Goal: Task Accomplishment & Management: Complete application form

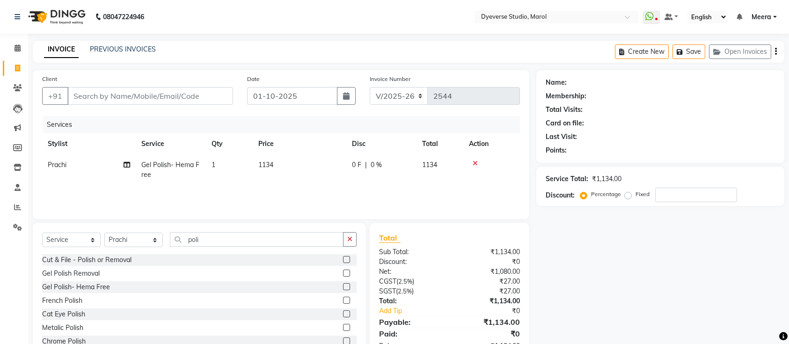
select select "6368"
select select "service"
select select "48403"
click at [17, 50] on icon at bounding box center [18, 47] width 6 height 7
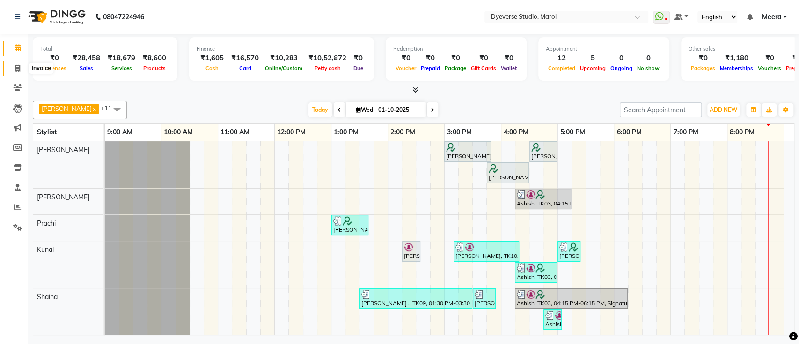
click at [17, 70] on icon at bounding box center [17, 68] width 5 height 7
select select "service"
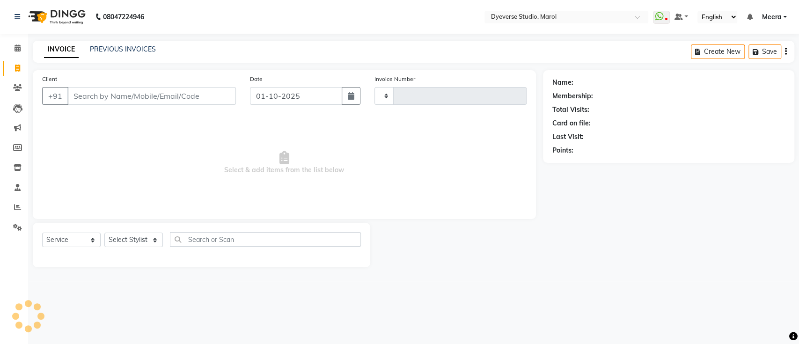
type input "2544"
select select "6368"
click at [138, 97] on input "Client" at bounding box center [151, 96] width 168 height 18
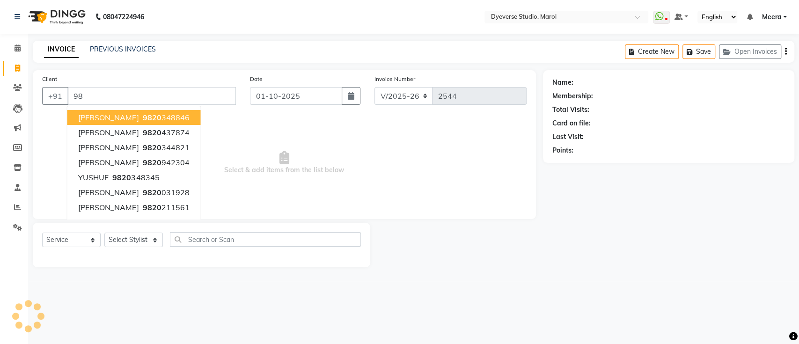
type input "9"
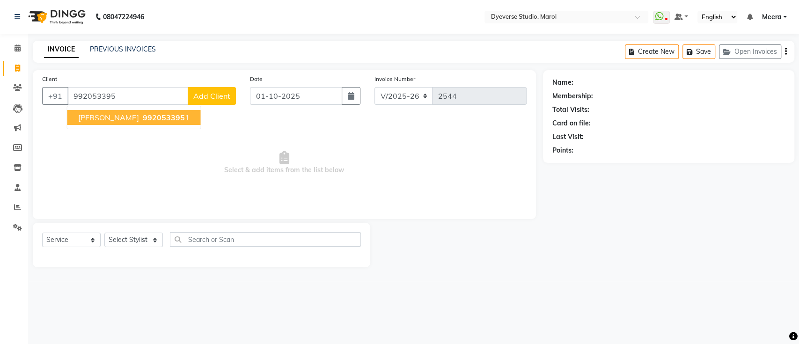
click at [142, 114] on span "992053395" at bounding box center [163, 117] width 42 height 9
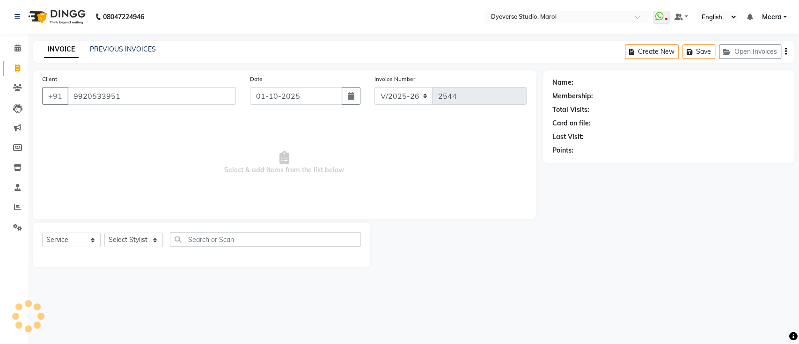
type input "9920533951"
select select "1: Object"
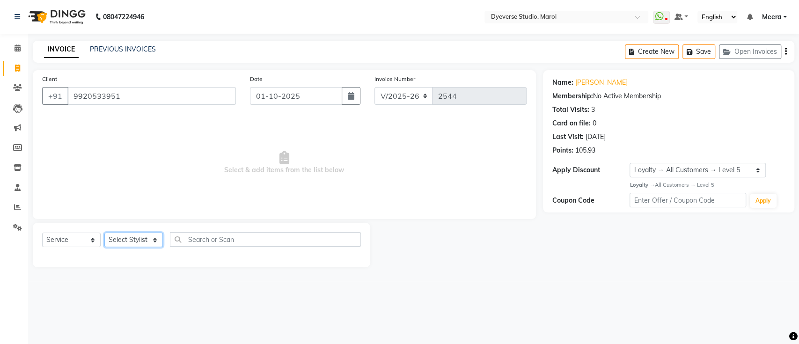
click at [158, 242] on select "Select Stylist [PERSON_NAME] [PERSON_NAME] [PERSON_NAME] [PERSON_NAME] [PERSON_…" at bounding box center [133, 240] width 58 height 15
select select "48246"
click at [104, 233] on select "Select Stylist [PERSON_NAME] [PERSON_NAME] [PERSON_NAME] [PERSON_NAME] [PERSON_…" at bounding box center [133, 240] width 58 height 15
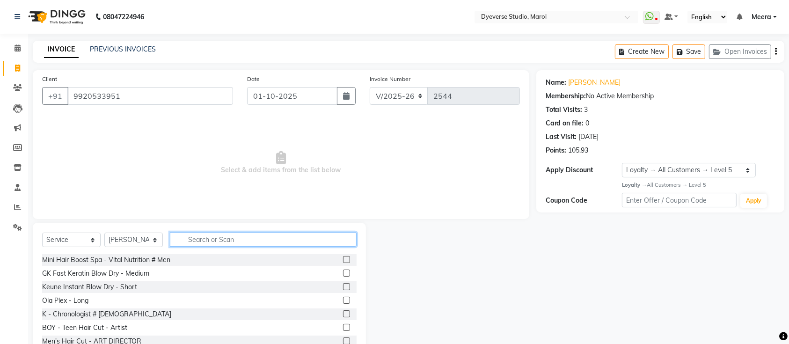
click at [196, 242] on input "text" at bounding box center [263, 239] width 187 height 15
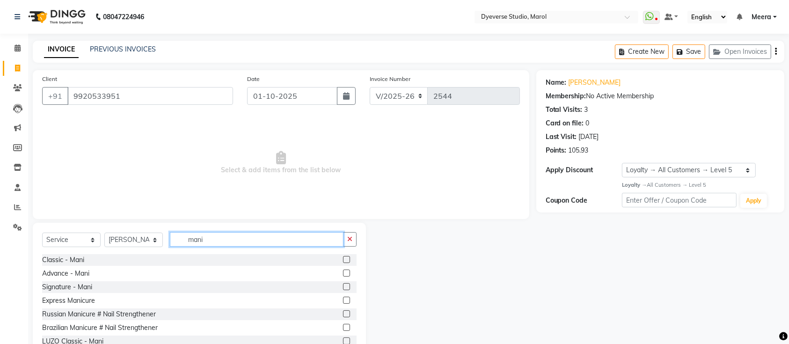
type input "mani"
click at [343, 275] on label at bounding box center [346, 273] width 7 height 7
click at [343, 275] on input "checkbox" at bounding box center [346, 273] width 6 height 6
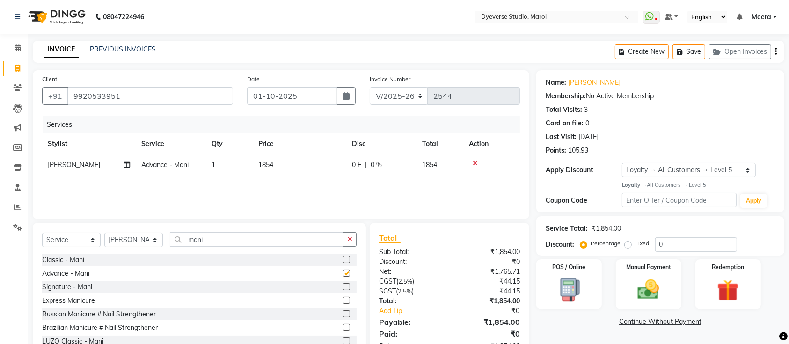
checkbox input "false"
click at [312, 239] on input "mani" at bounding box center [257, 239] width 174 height 15
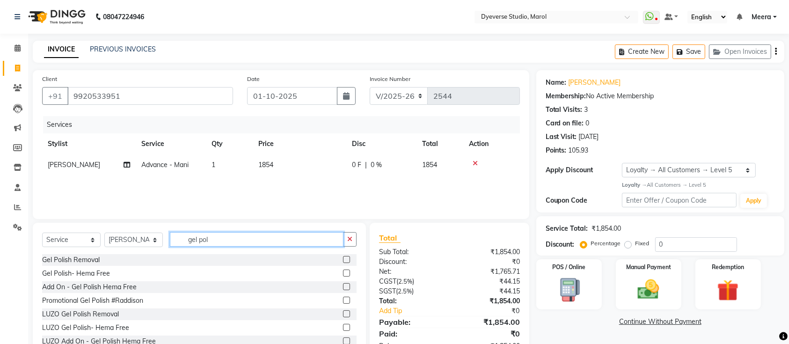
type input "gel pol"
click at [343, 275] on label at bounding box center [346, 273] width 7 height 7
click at [343, 275] on input "checkbox" at bounding box center [346, 273] width 6 height 6
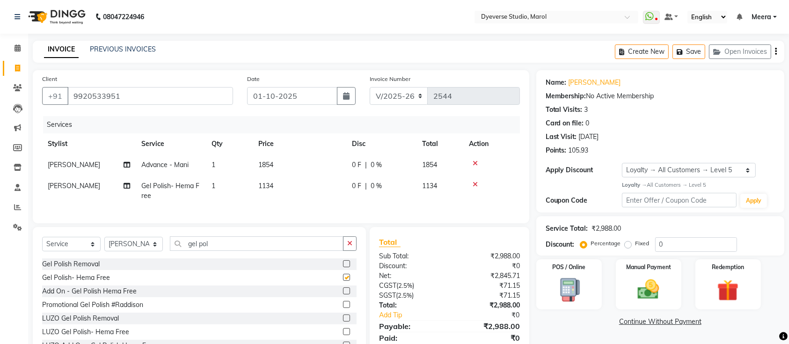
checkbox input "false"
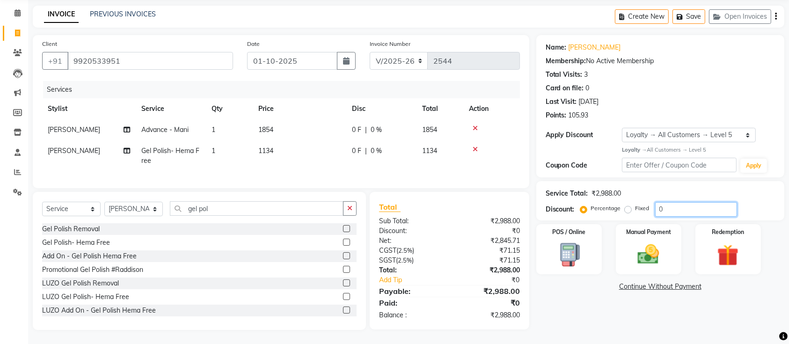
click at [679, 205] on input "0" at bounding box center [696, 209] width 82 height 15
type input "25"
click at [651, 244] on img at bounding box center [648, 254] width 37 height 26
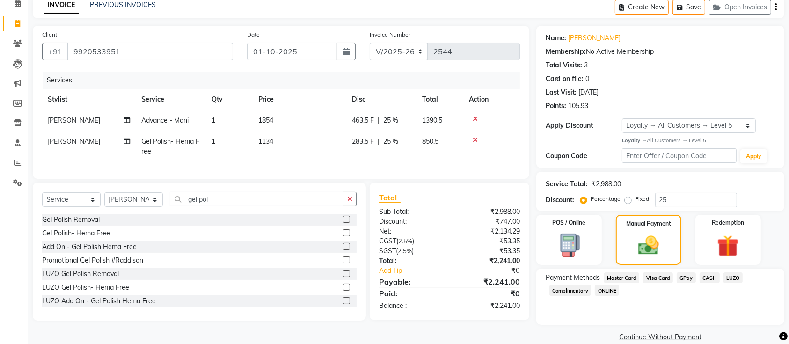
click at [686, 277] on span "GPay" at bounding box center [686, 277] width 19 height 11
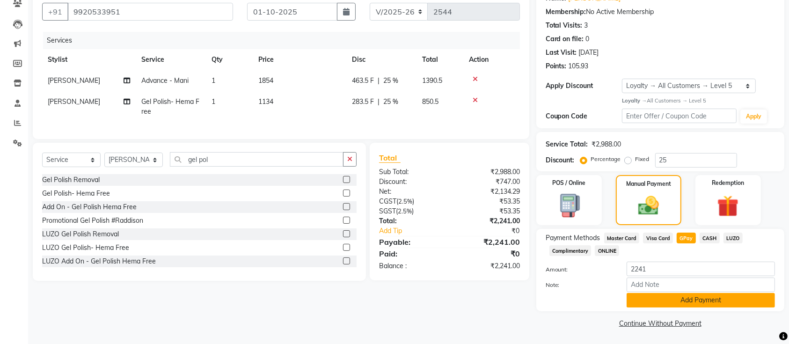
click at [692, 294] on button "Add Payment" at bounding box center [701, 300] width 148 height 15
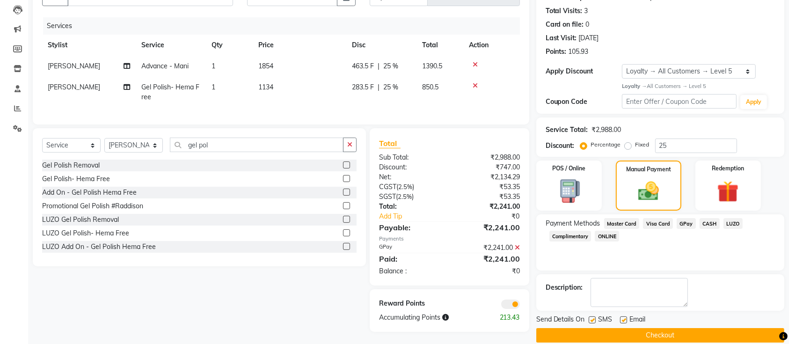
scroll to position [111, 0]
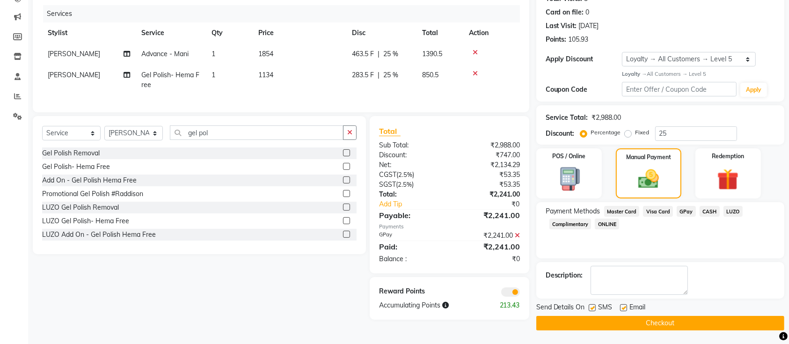
click at [756, 320] on button "Checkout" at bounding box center [660, 323] width 248 height 15
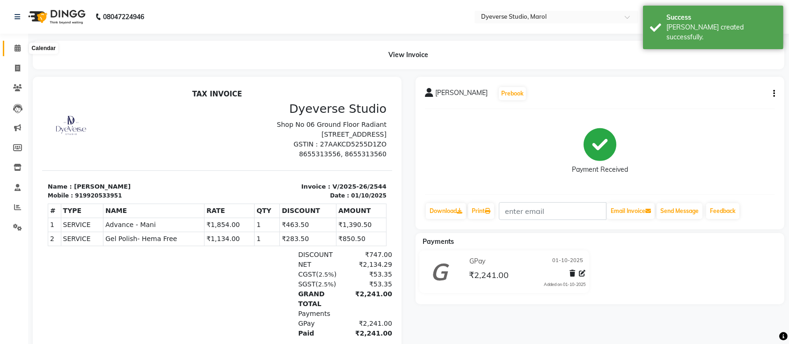
click at [17, 51] on icon at bounding box center [18, 47] width 6 height 7
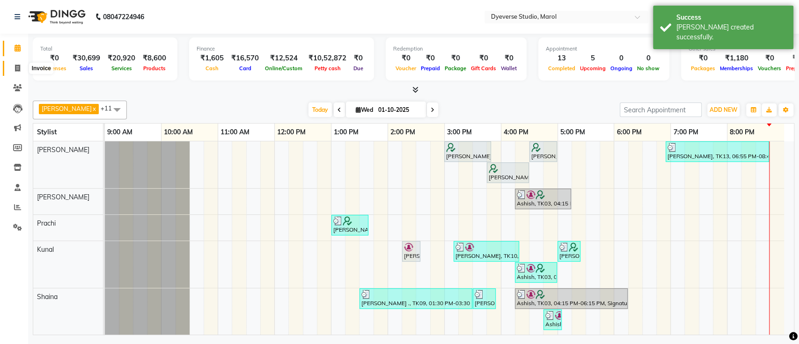
click at [18, 73] on span at bounding box center [17, 68] width 16 height 11
select select "6368"
select select "service"
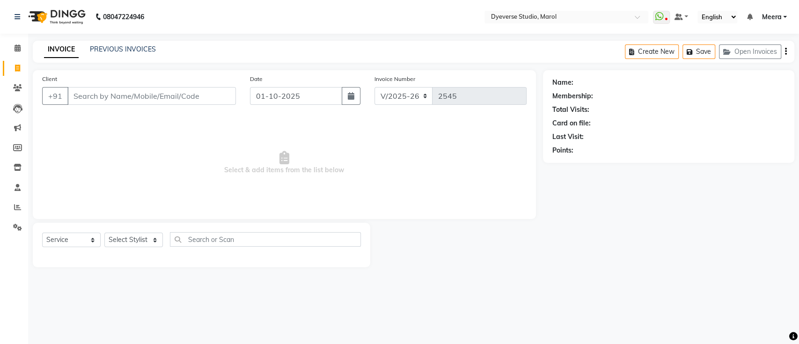
click at [106, 97] on input "Client" at bounding box center [151, 96] width 168 height 18
type input "9811044479"
click at [221, 95] on span "Add Client" at bounding box center [211, 95] width 37 height 9
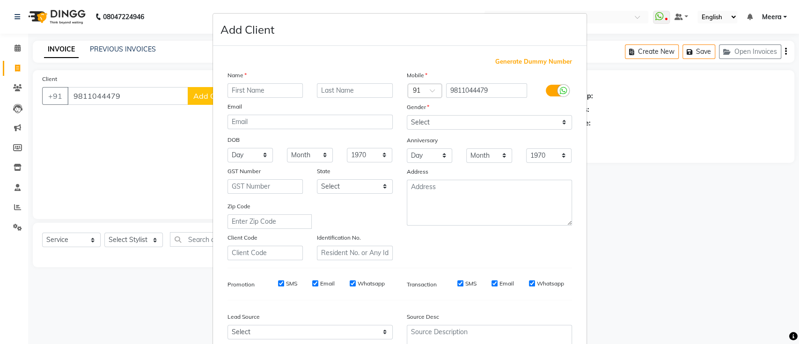
type input "R"
type input "Laksh"
click at [359, 92] on input "text" at bounding box center [355, 90] width 76 height 15
type input "."
click at [453, 123] on select "Select [DEMOGRAPHIC_DATA] [DEMOGRAPHIC_DATA] Other Prefer Not To Say" at bounding box center [489, 122] width 165 height 15
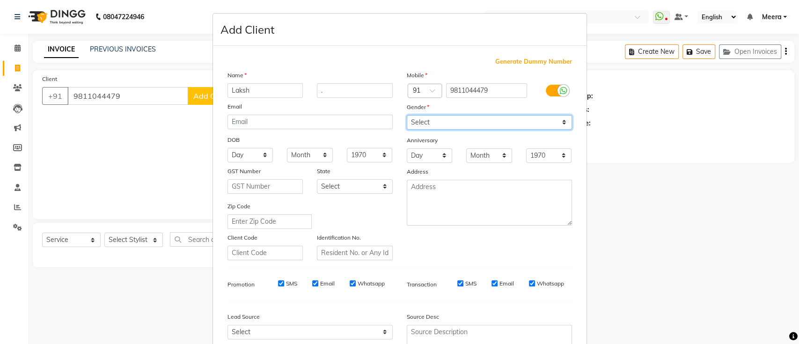
select select "[DEMOGRAPHIC_DATA]"
click at [407, 115] on select "Select [DEMOGRAPHIC_DATA] [DEMOGRAPHIC_DATA] Other Prefer Not To Say" at bounding box center [489, 122] width 165 height 15
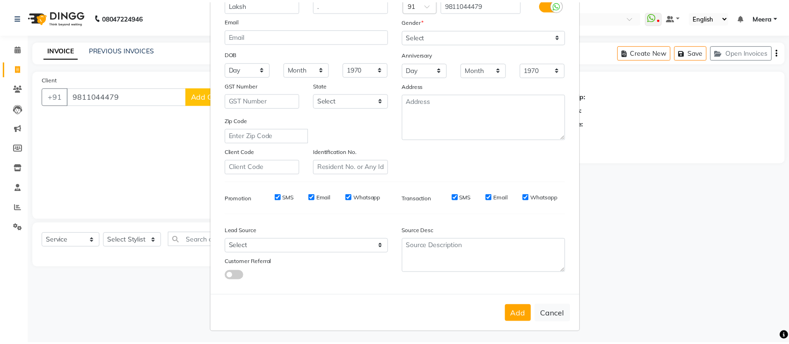
scroll to position [86, 0]
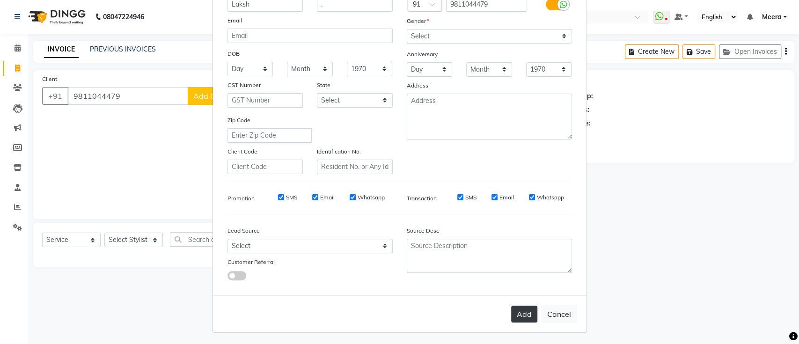
click at [522, 311] on button "Add" at bounding box center [524, 314] width 26 height 17
select select
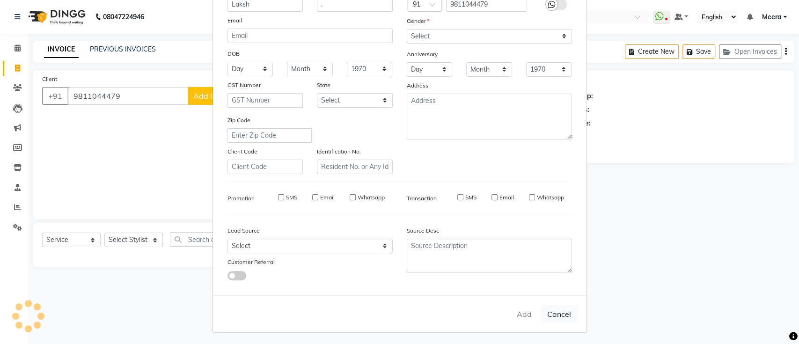
select select
checkbox input "false"
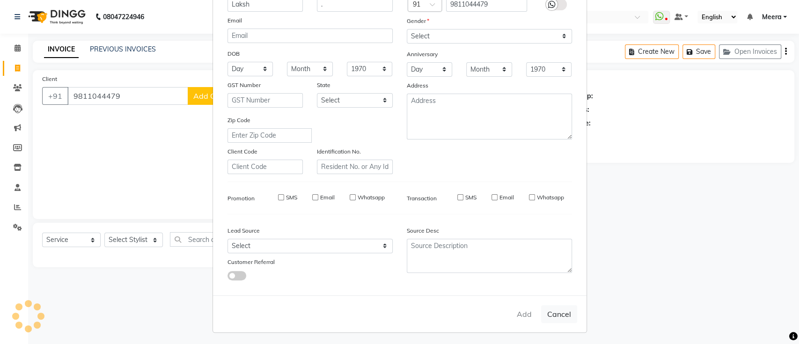
checkbox input "false"
select select "1: Object"
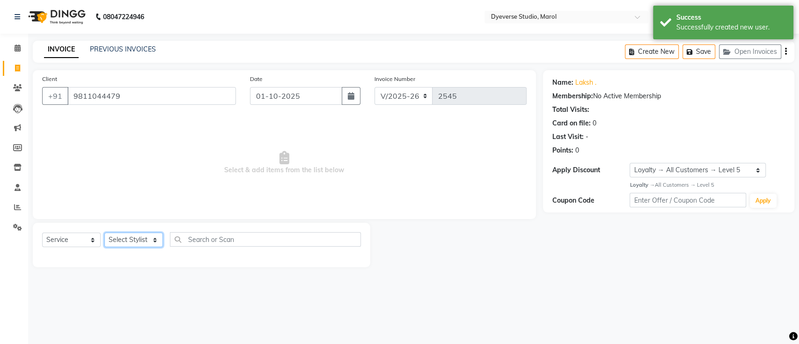
click at [135, 239] on select "Select Stylist [PERSON_NAME] [PERSON_NAME] [PERSON_NAME] [PERSON_NAME] [PERSON_…" at bounding box center [133, 240] width 58 height 15
select select "48560"
click at [104, 233] on select "Select Stylist [PERSON_NAME] [PERSON_NAME] [PERSON_NAME] [PERSON_NAME] [PERSON_…" at bounding box center [133, 240] width 58 height 15
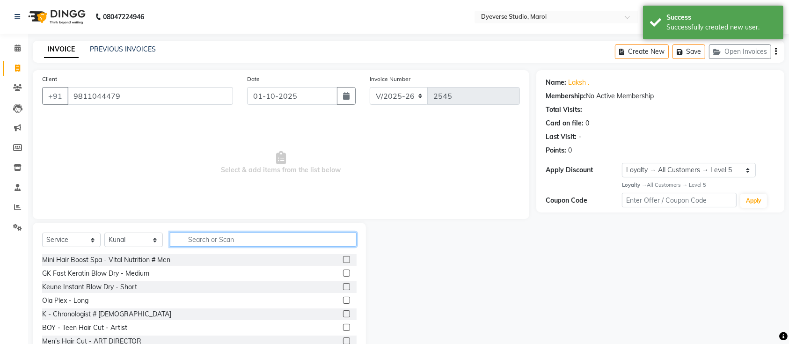
click at [249, 242] on input "text" at bounding box center [263, 239] width 187 height 15
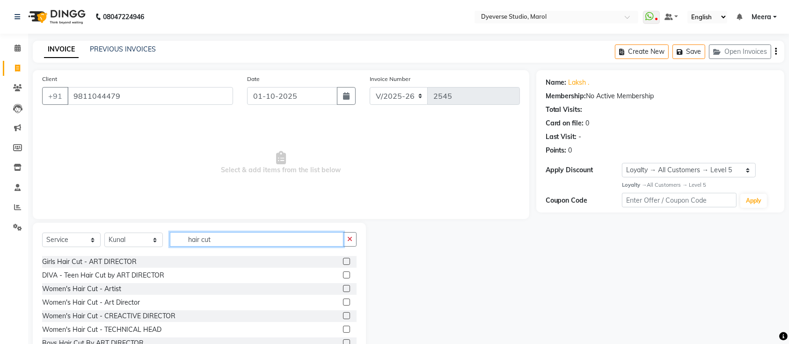
scroll to position [81, 0]
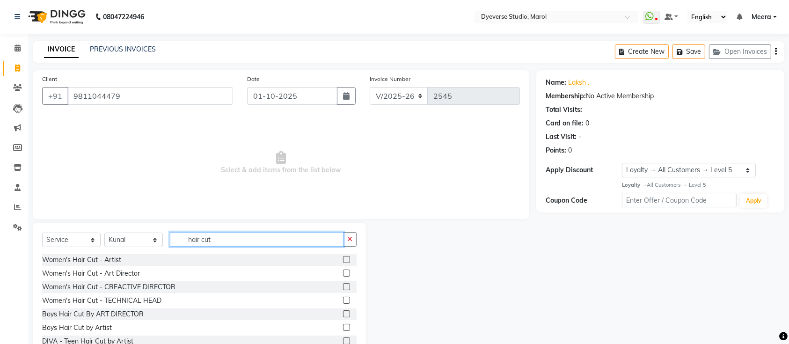
type input "hair cut"
click at [343, 315] on label at bounding box center [346, 313] width 7 height 7
click at [343, 315] on input "checkbox" at bounding box center [346, 314] width 6 height 6
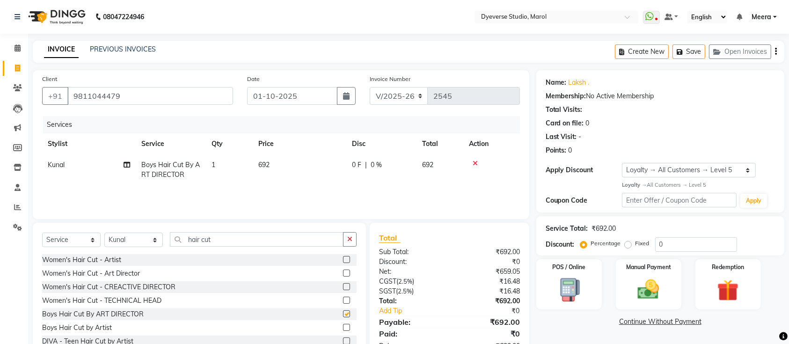
checkbox input "false"
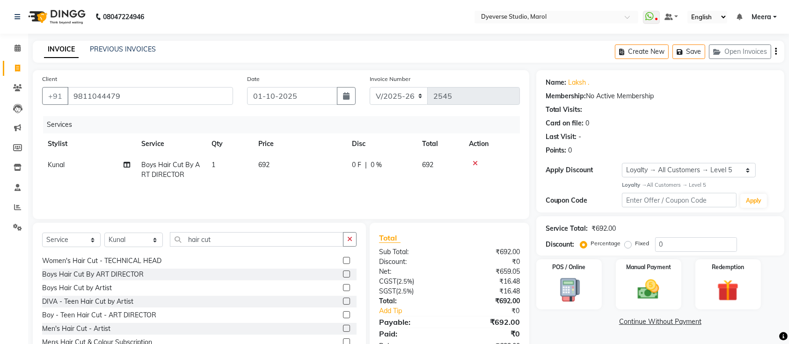
scroll to position [124, 0]
click at [625, 278] on div "Manual Payment" at bounding box center [648, 284] width 68 height 52
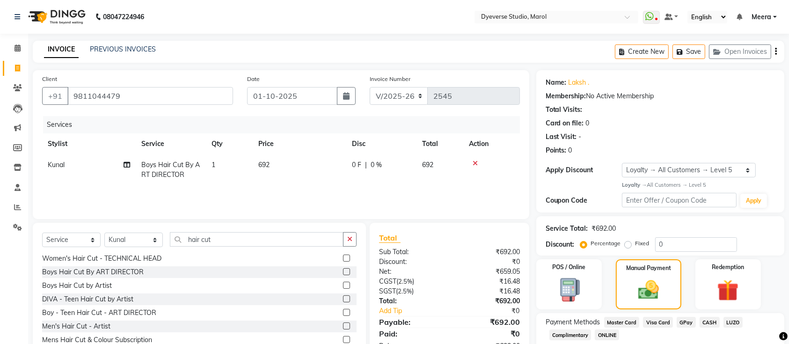
click at [682, 321] on span "GPay" at bounding box center [686, 322] width 19 height 11
click at [788, 316] on div "Name: [PERSON_NAME] . Membership: No Active Membership Total Visits: Card on fi…" at bounding box center [663, 242] width 255 height 344
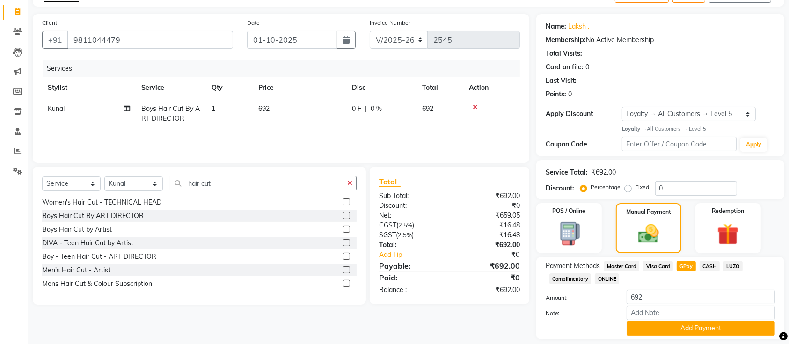
scroll to position [84, 0]
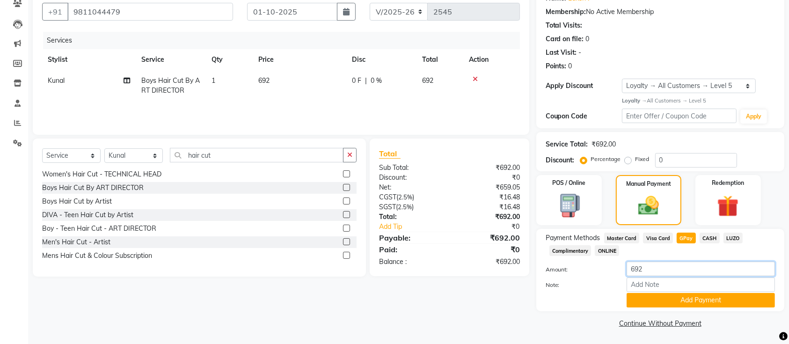
click at [651, 273] on input "692" at bounding box center [701, 269] width 148 height 15
type input "6"
type input "192"
click at [693, 297] on button "Add Payment" at bounding box center [701, 300] width 148 height 15
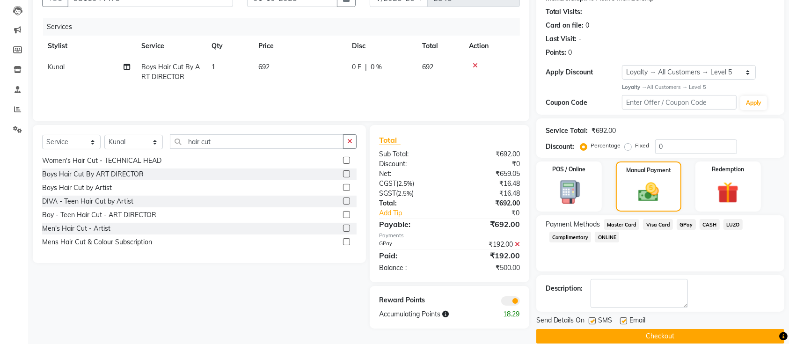
scroll to position [111, 0]
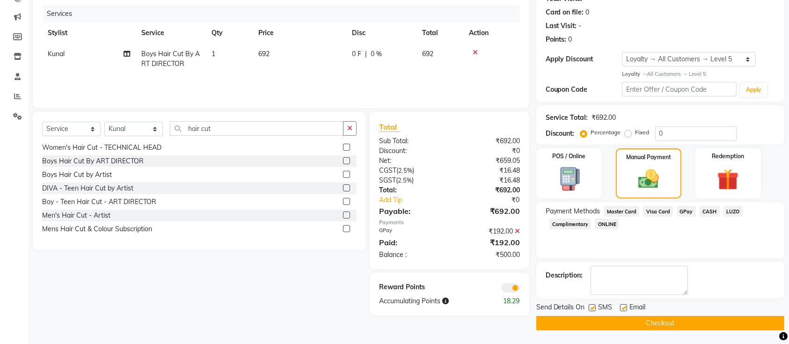
click at [709, 212] on span "CASH" at bounding box center [710, 211] width 20 height 11
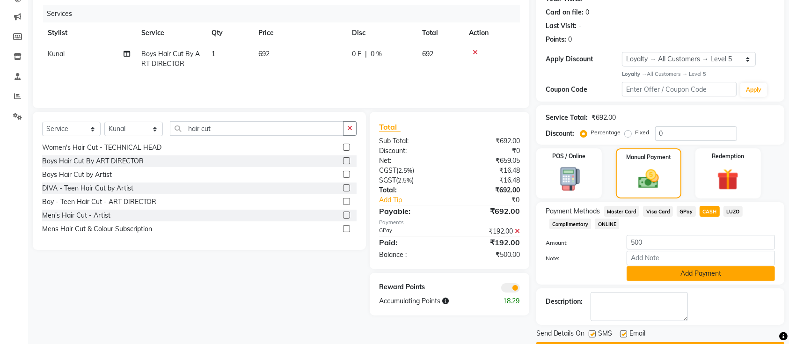
click at [727, 272] on button "Add Payment" at bounding box center [701, 273] width 148 height 15
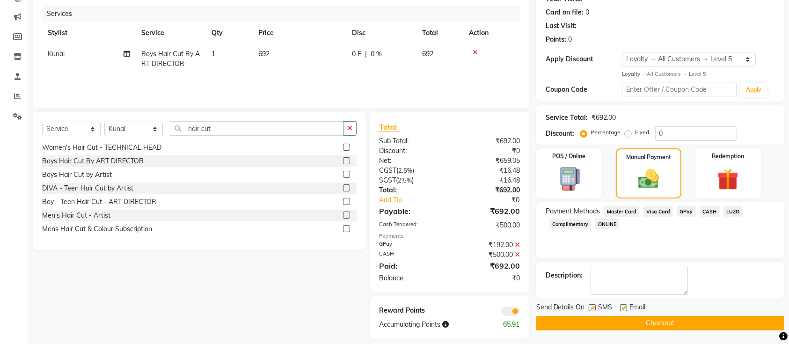
click at [635, 322] on button "Checkout" at bounding box center [660, 323] width 248 height 15
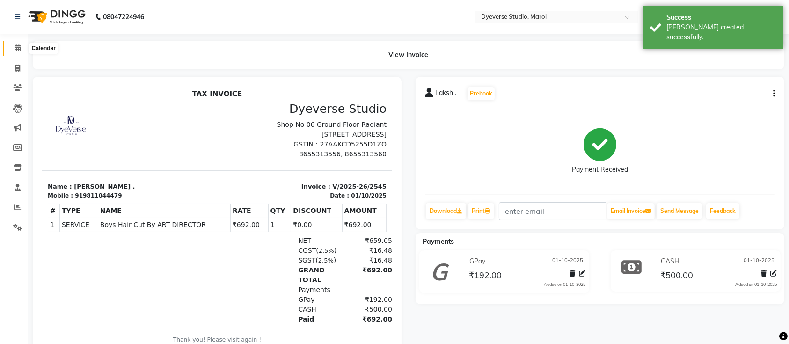
click at [17, 47] on icon at bounding box center [18, 47] width 6 height 7
